Goal: Entertainment & Leisure: Consume media (video, audio)

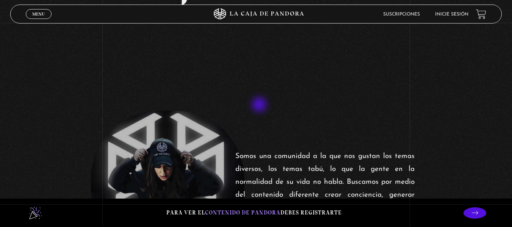
scroll to position [114, 0]
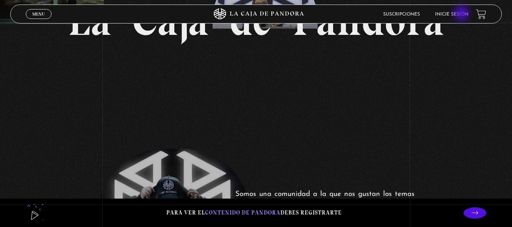
click at [463, 14] on link "Inicie sesión" at bounding box center [451, 14] width 33 height 5
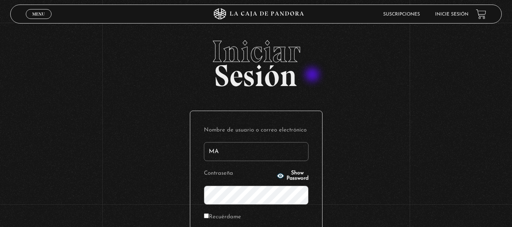
type input "M"
type input "mar.24@hotmail.es"
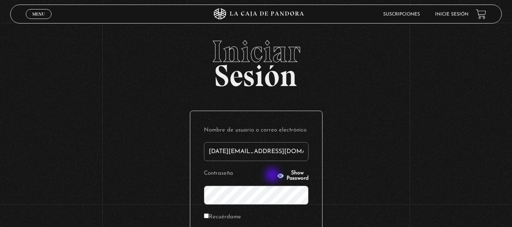
click at [277, 176] on button "Show Password" at bounding box center [293, 176] width 32 height 11
click at [277, 176] on icon "button" at bounding box center [280, 175] width 7 height 5
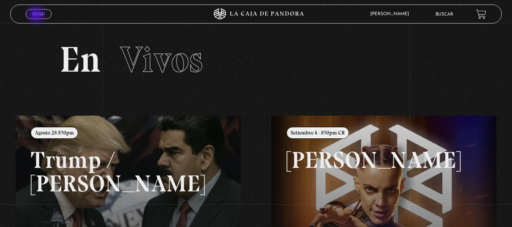
click at [37, 16] on span "Menu" at bounding box center [38, 14] width 13 height 5
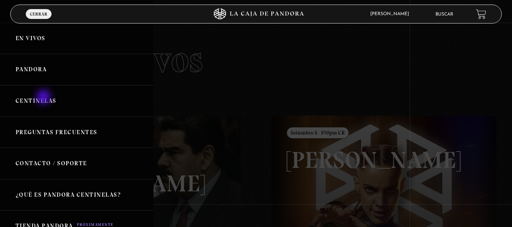
click at [44, 98] on link "Centinelas" at bounding box center [77, 100] width 154 height 31
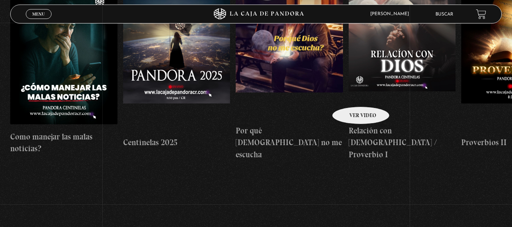
scroll to position [38, 0]
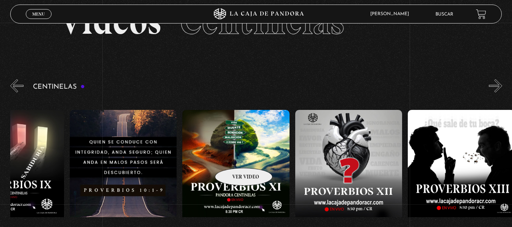
drag, startPoint x: 441, startPoint y: 146, endPoint x: 182, endPoint y: 165, distance: 258.9
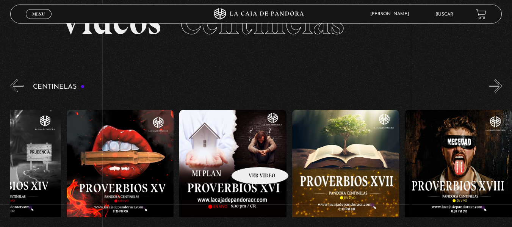
scroll to position [0, 1863]
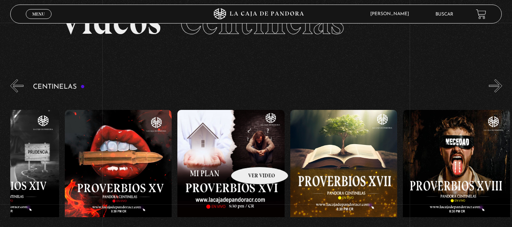
drag, startPoint x: 361, startPoint y: 151, endPoint x: 250, endPoint y: 155, distance: 111.6
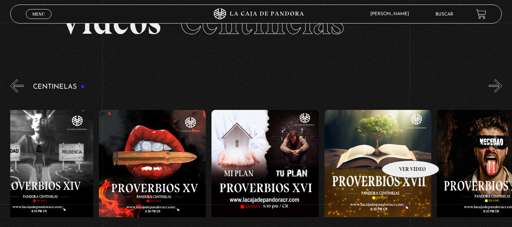
scroll to position [0, 1814]
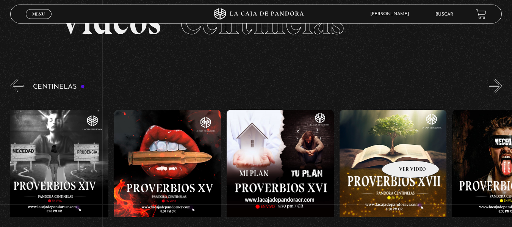
drag, startPoint x: 399, startPoint y: 152, endPoint x: 409, endPoint y: 147, distance: 10.9
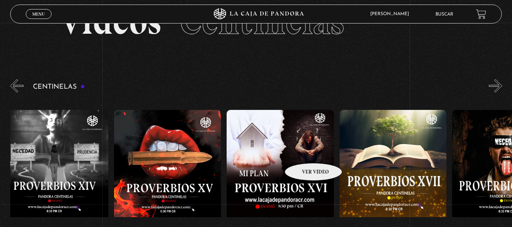
click at [304, 152] on figure at bounding box center [280, 178] width 107 height 136
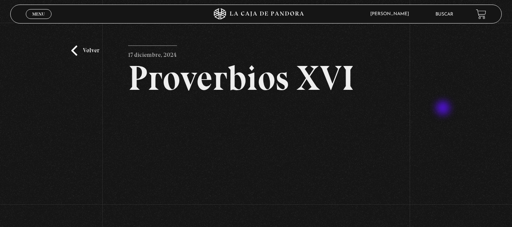
scroll to position [38, 0]
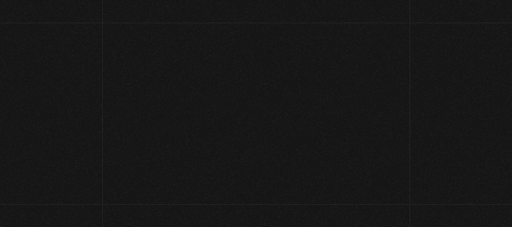
scroll to position [38, 0]
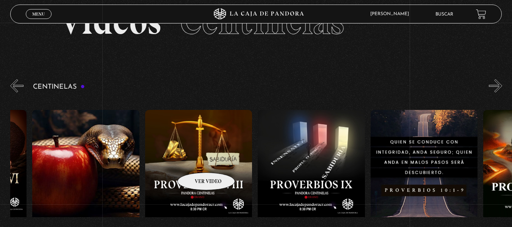
drag, startPoint x: 388, startPoint y: 152, endPoint x: 206, endPoint y: 162, distance: 182.6
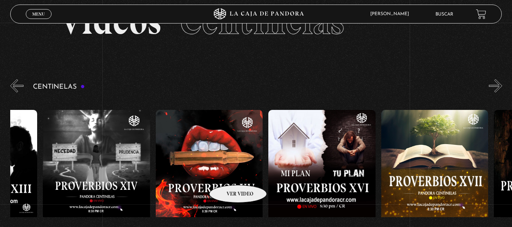
drag, startPoint x: 338, startPoint y: 165, endPoint x: 227, endPoint y: 174, distance: 111.4
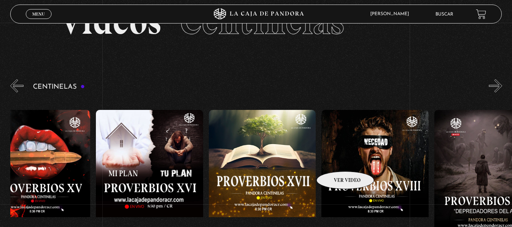
scroll to position [0, 1964]
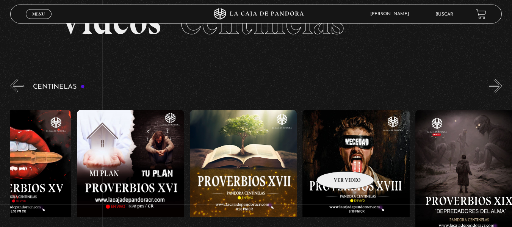
drag, startPoint x: 374, startPoint y: 154, endPoint x: 336, endPoint y: 160, distance: 38.7
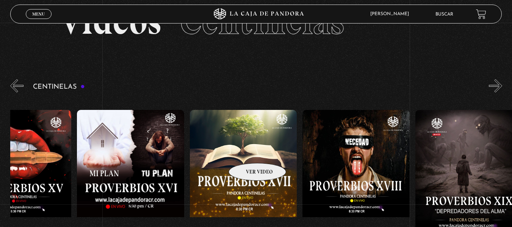
click at [248, 152] on figure at bounding box center [243, 178] width 107 height 136
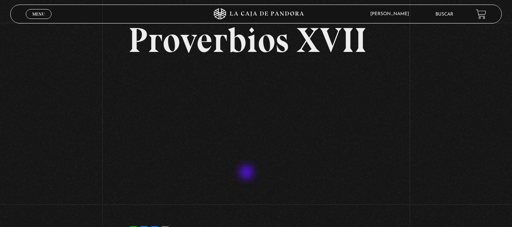
scroll to position [76, 0]
